Goal: Task Accomplishment & Management: Manage account settings

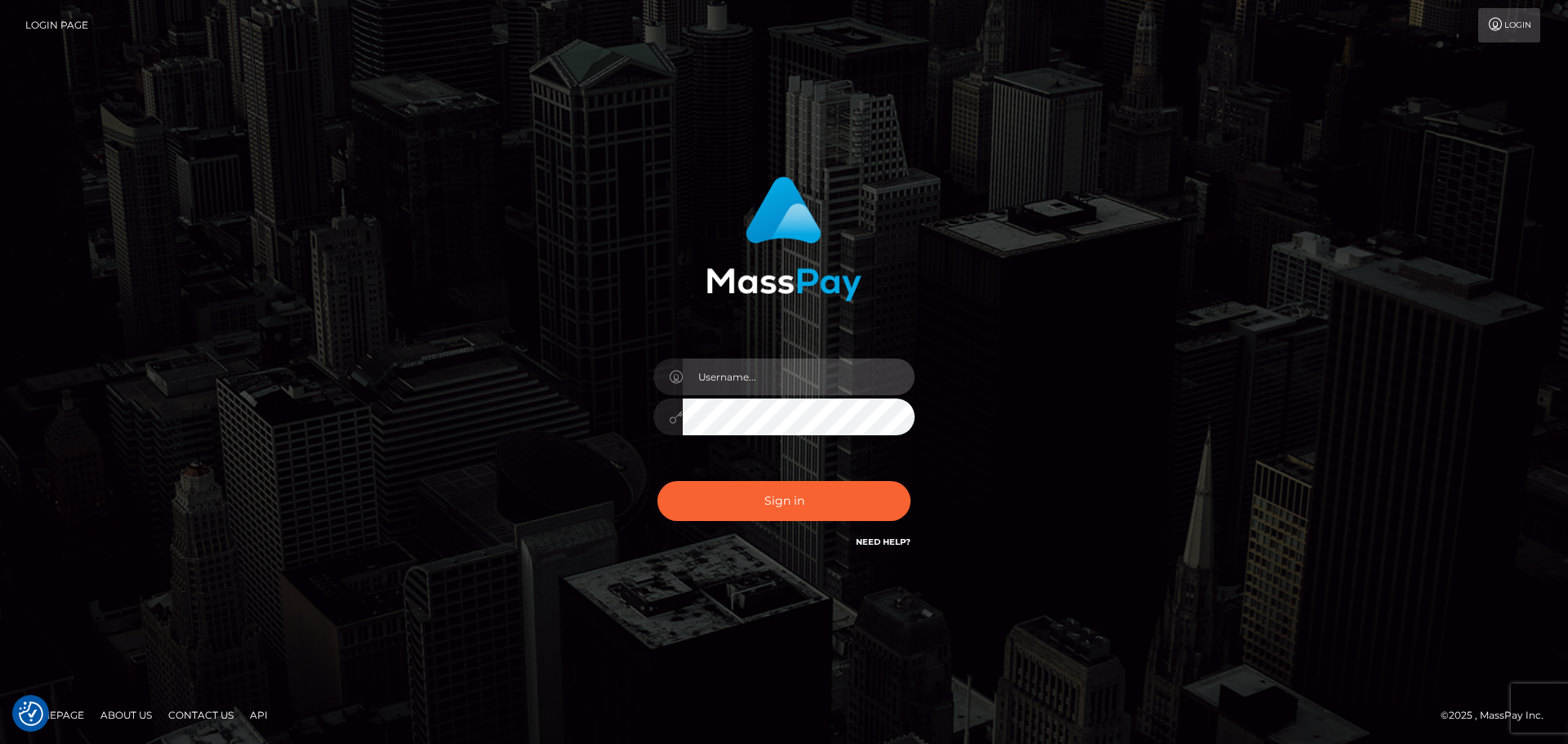
click at [738, 374] on input "text" at bounding box center [798, 376] width 232 height 37
click at [754, 384] on input "text" at bounding box center [798, 376] width 232 height 37
click at [1249, 335] on div "Sign in" at bounding box center [784, 372] width 931 height 416
click at [784, 387] on input "text" at bounding box center [798, 376] width 232 height 37
click at [0, 743] on com-1password-button at bounding box center [0, 744] width 0 height 0
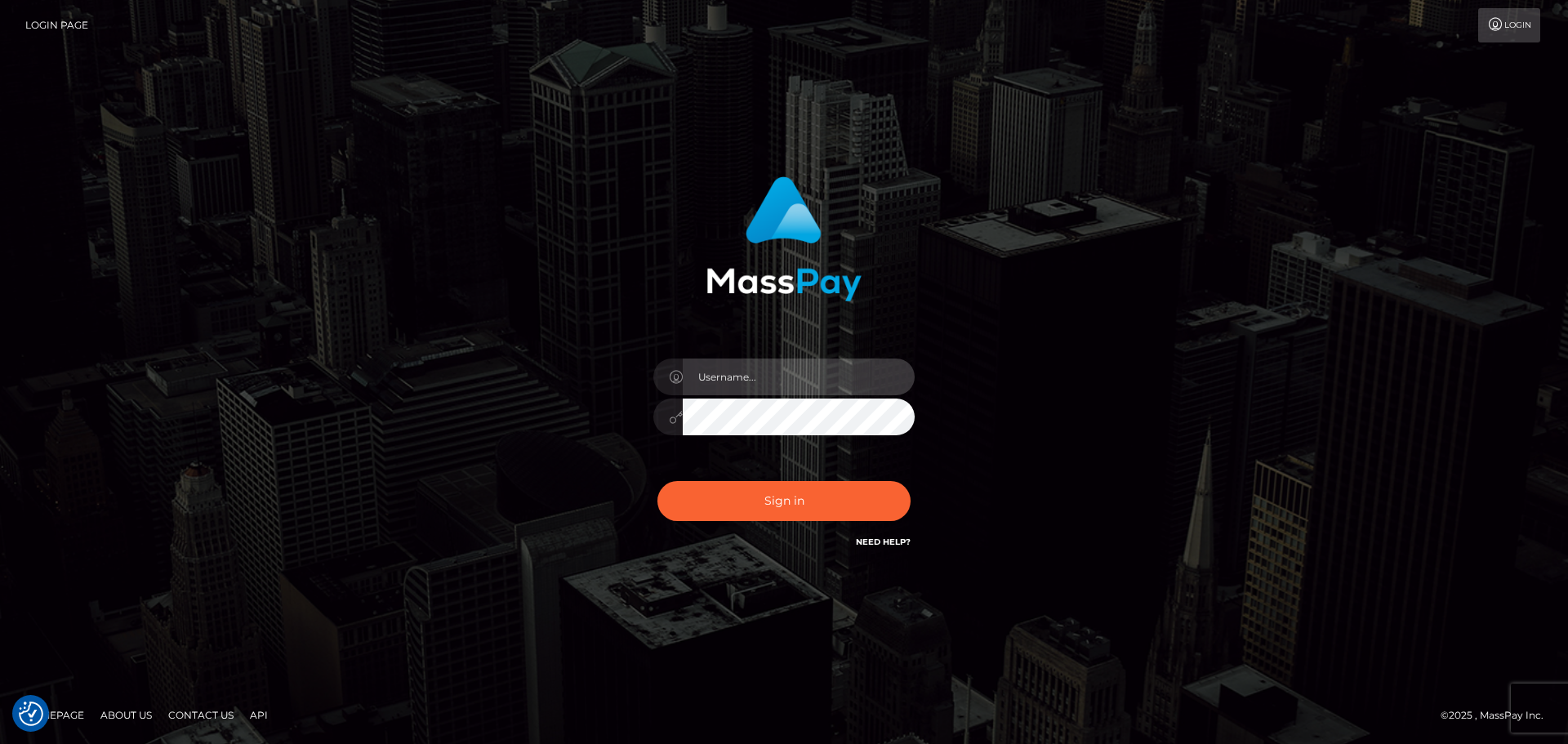
type input "Michelle.T"
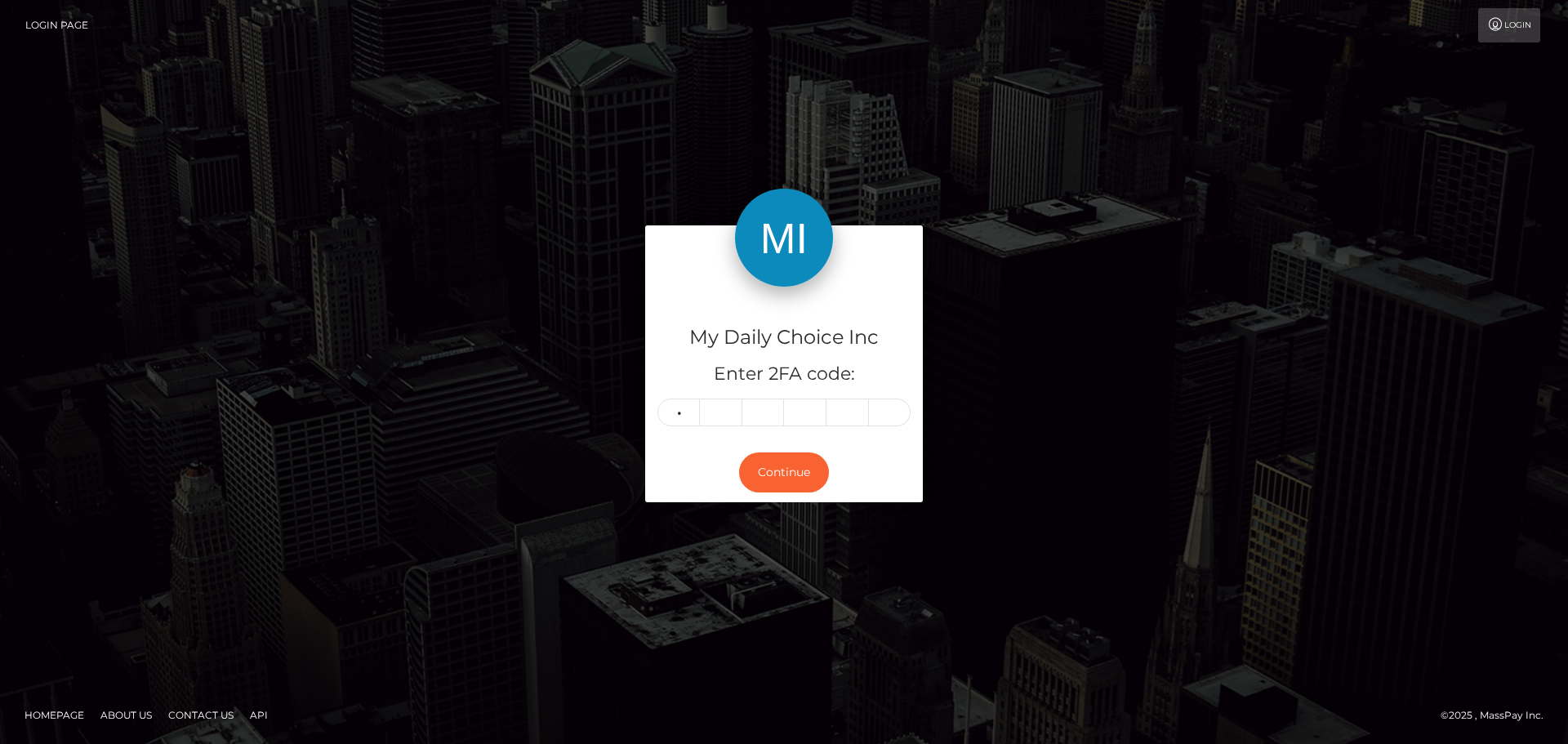
type input "0"
type input "8"
type input "0"
type input "9"
type input "5"
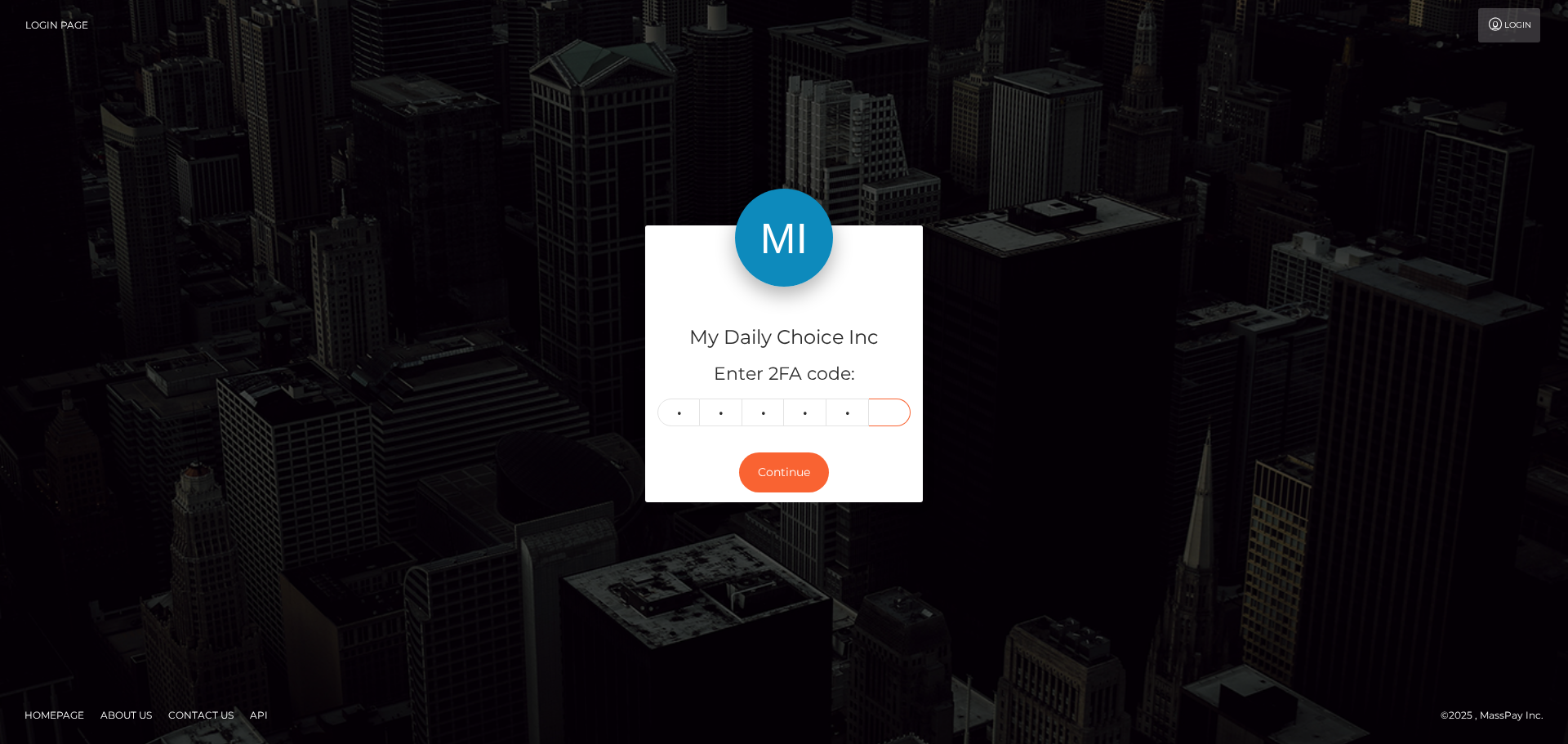
type input "7"
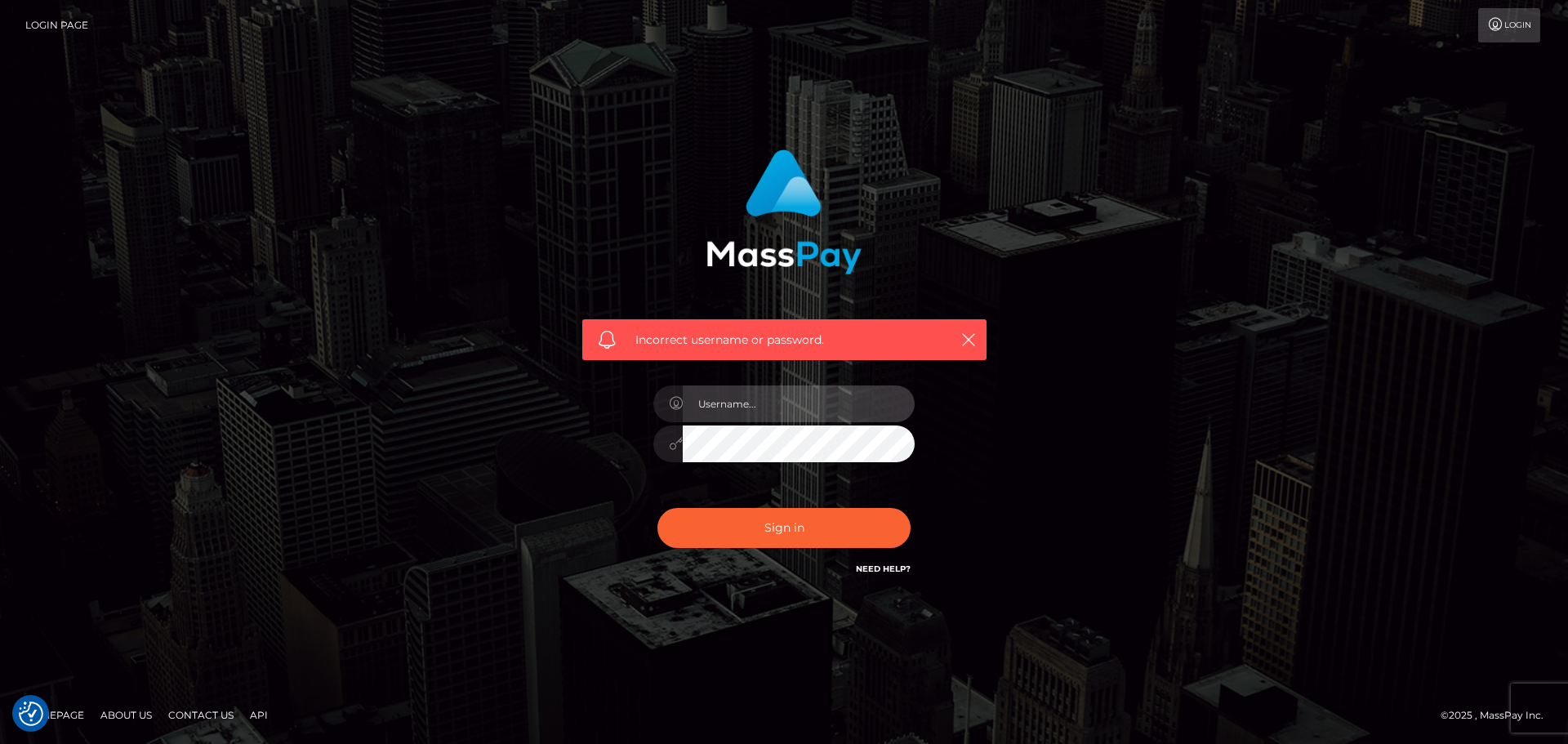
click at [756, 404] on input "text" at bounding box center [798, 404] width 232 height 37
type input "Michelle.T"
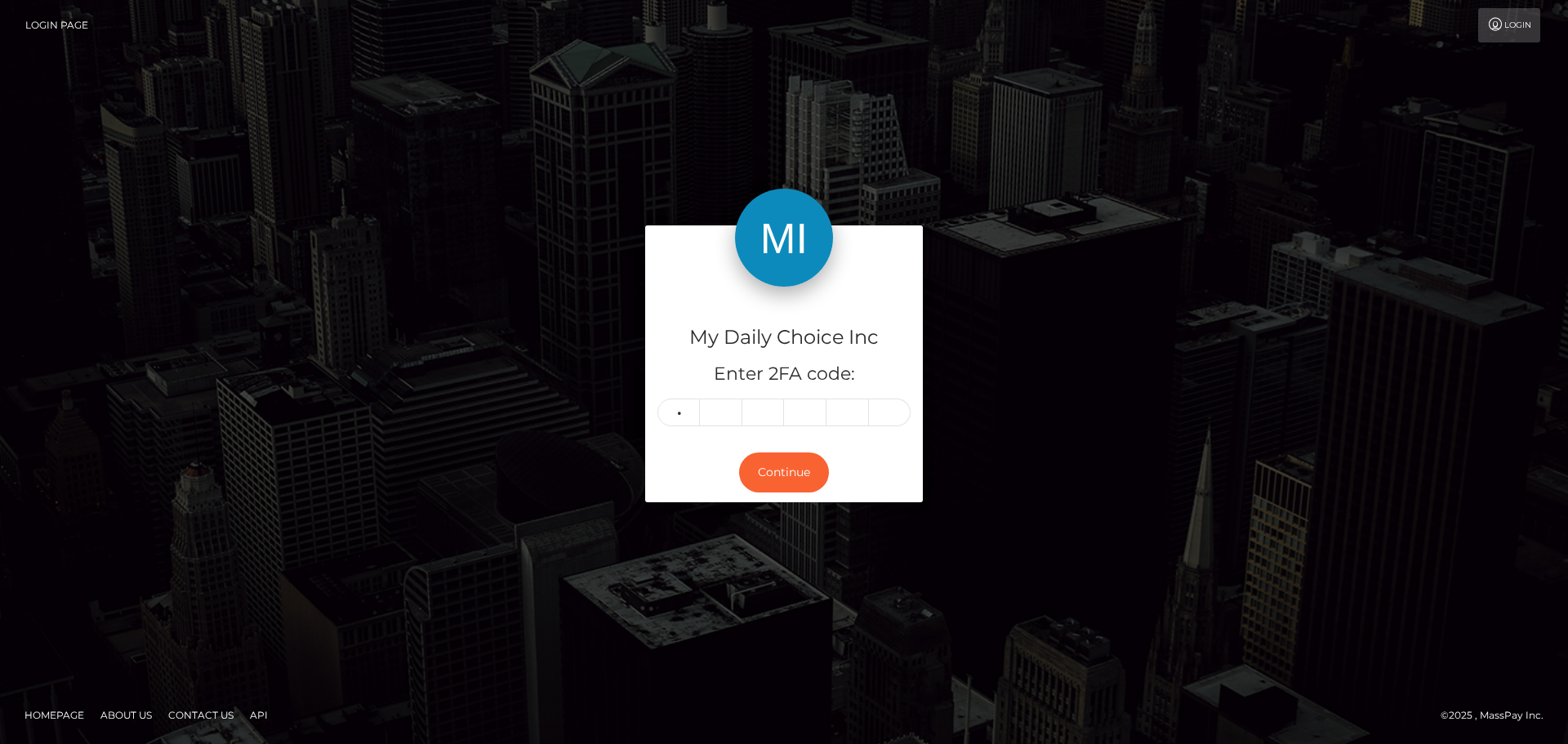
type input "7"
type input "0"
type input "3"
type input "9"
type input "3"
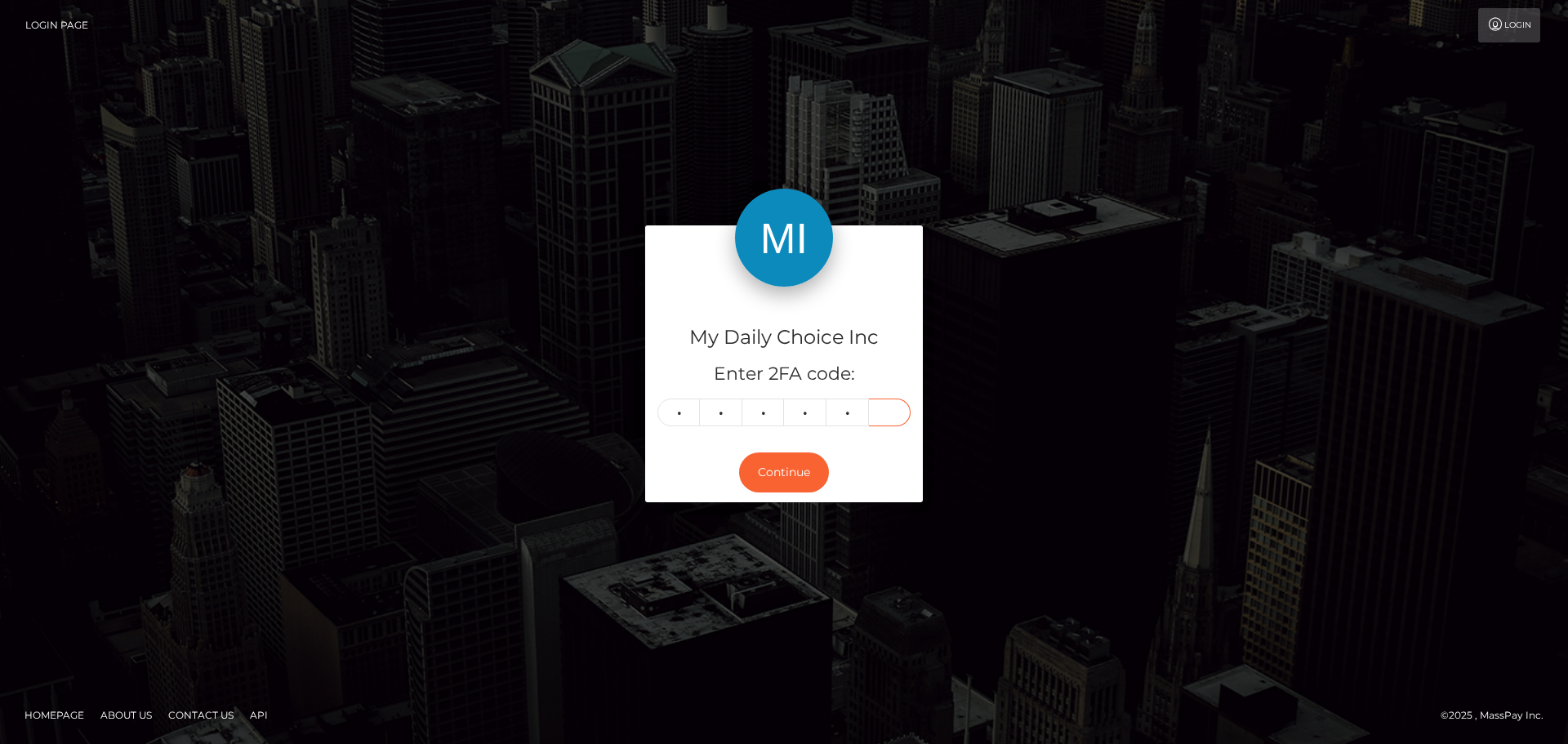
type input "6"
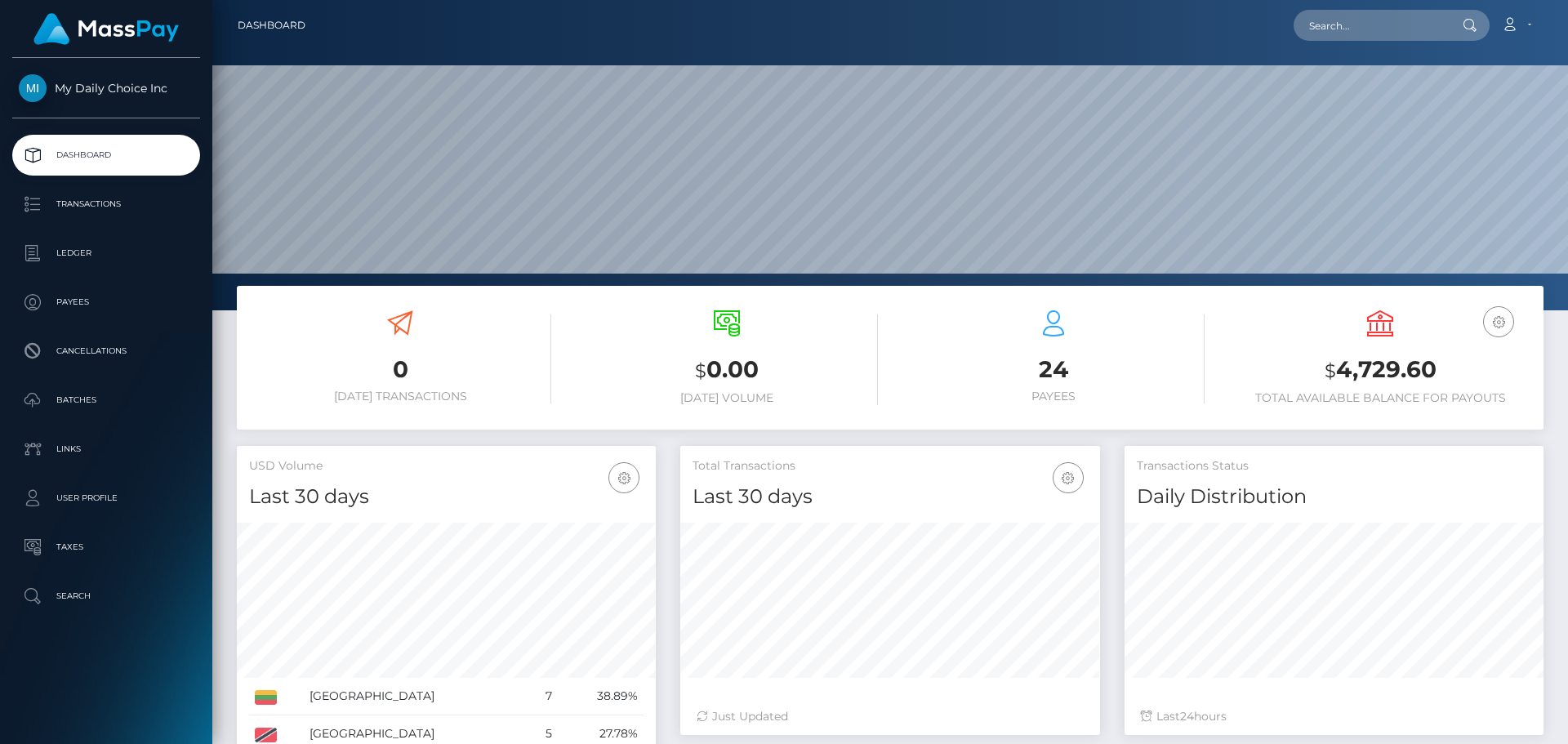
scroll to position [290, 420]
click at [107, 398] on p "Batches" at bounding box center [106, 400] width 175 height 25
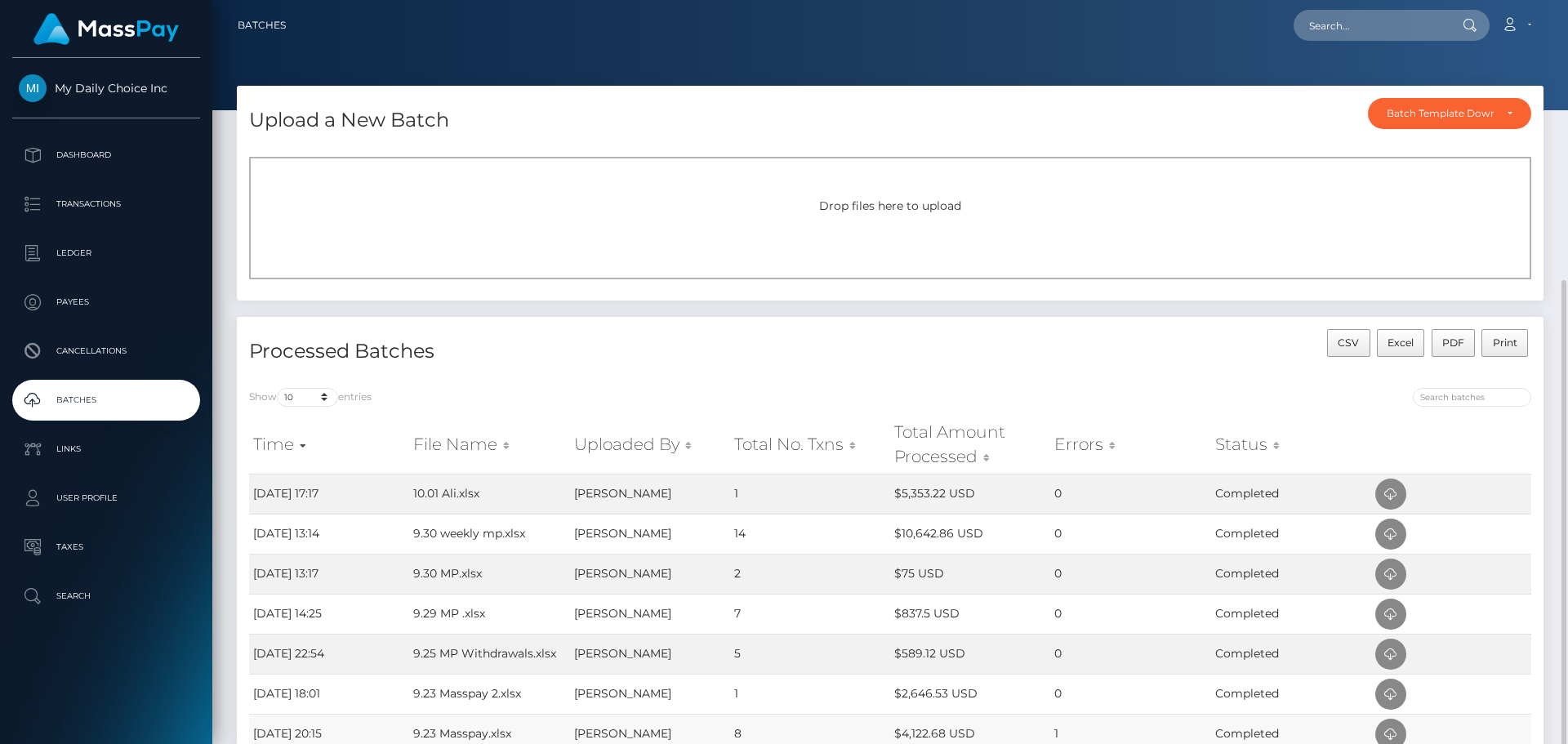
scroll to position [163, 0]
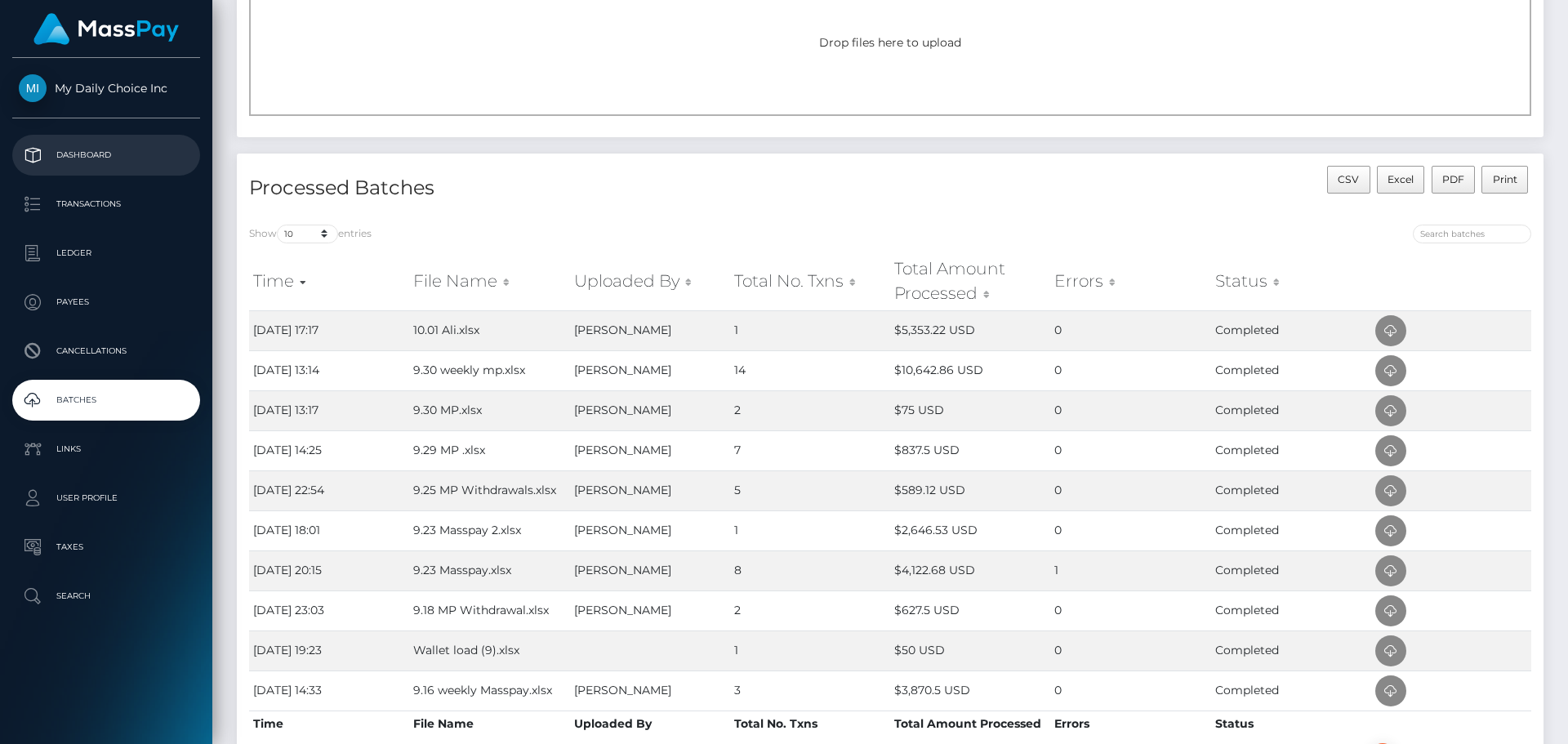
click at [80, 151] on p "Dashboard" at bounding box center [106, 155] width 175 height 25
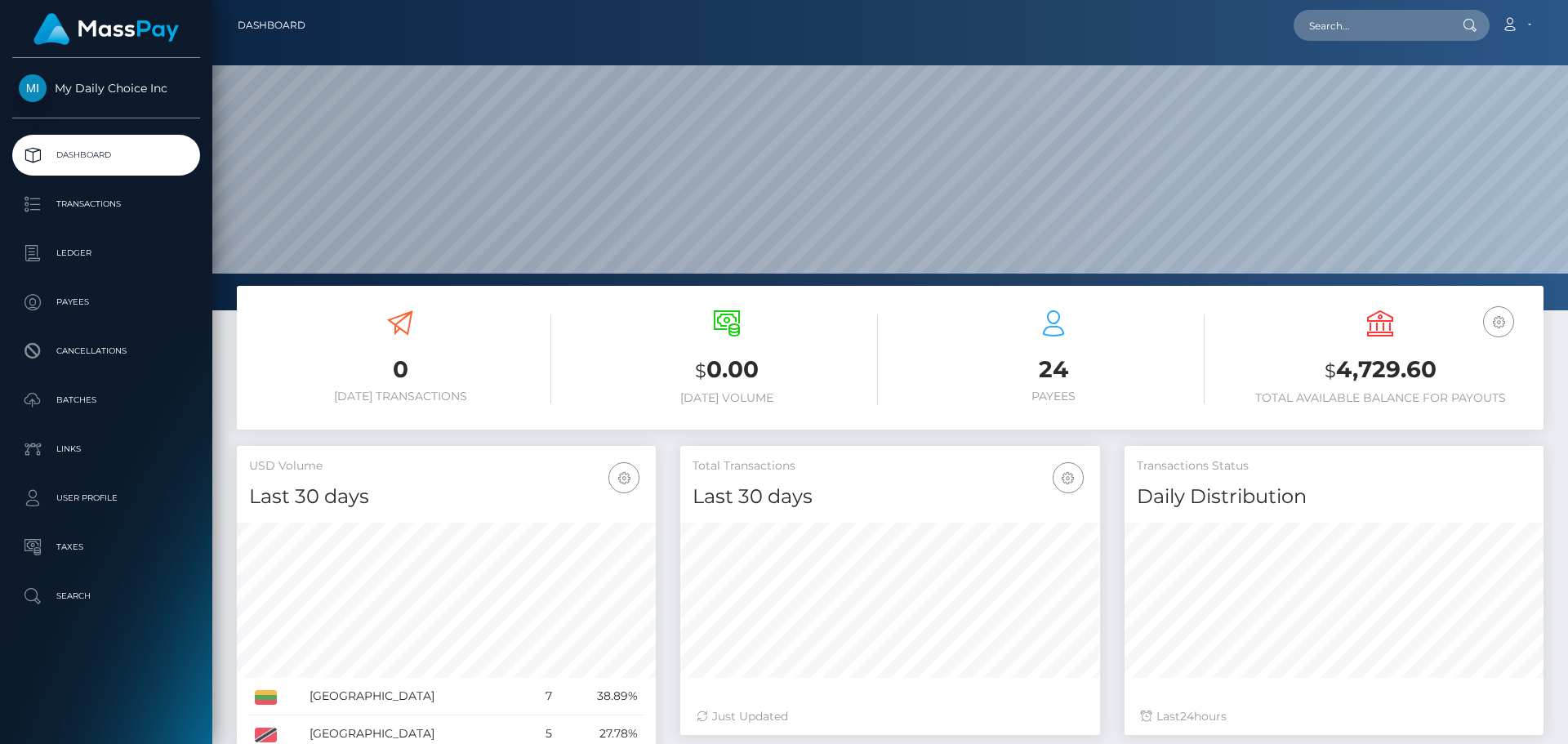
scroll to position [290, 420]
